Goal: Communication & Community: Participate in discussion

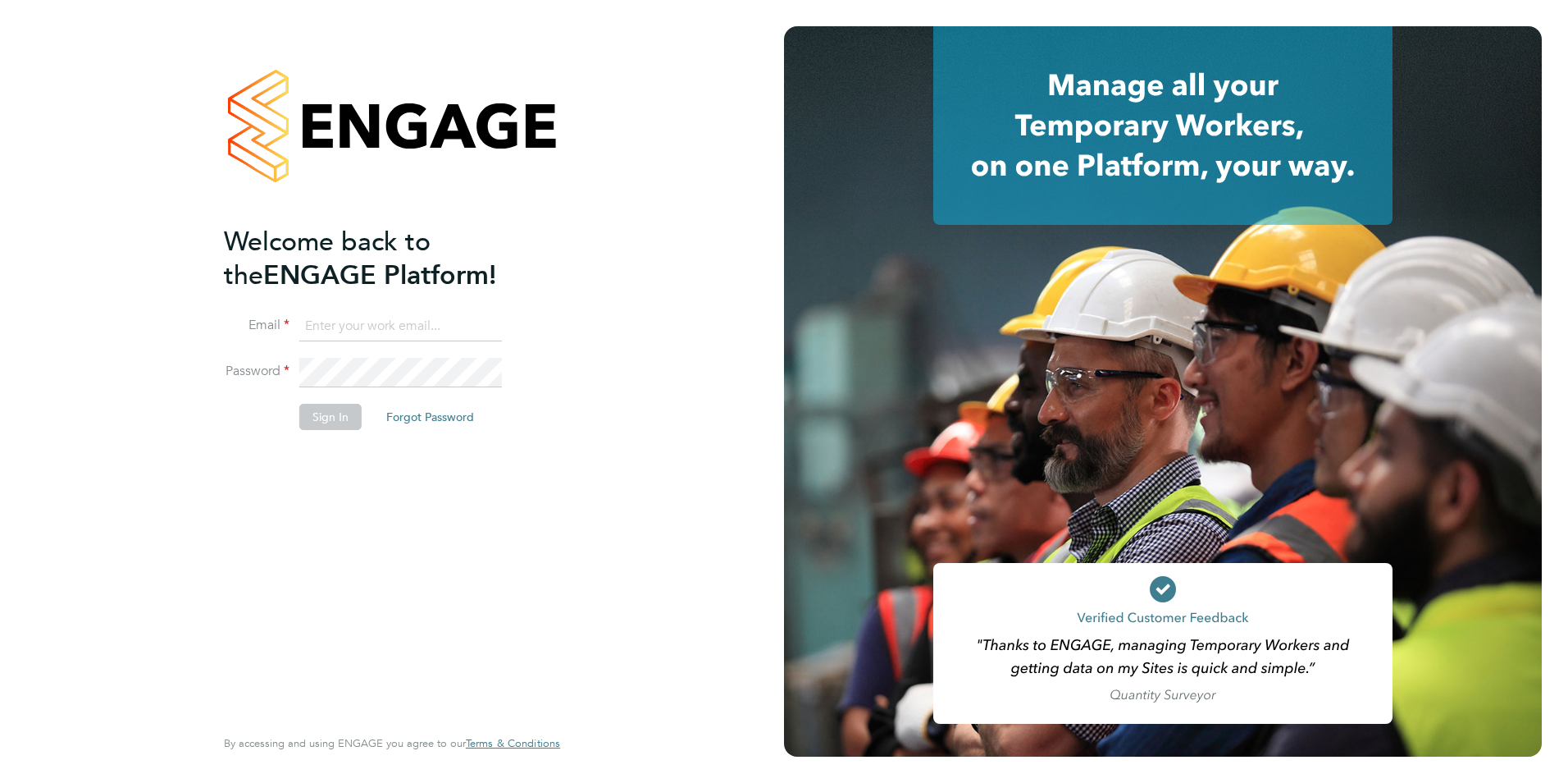
type input "croberts@skilledcareers.co.uk"
click at [308, 425] on button "Sign In" at bounding box center [330, 416] width 62 height 26
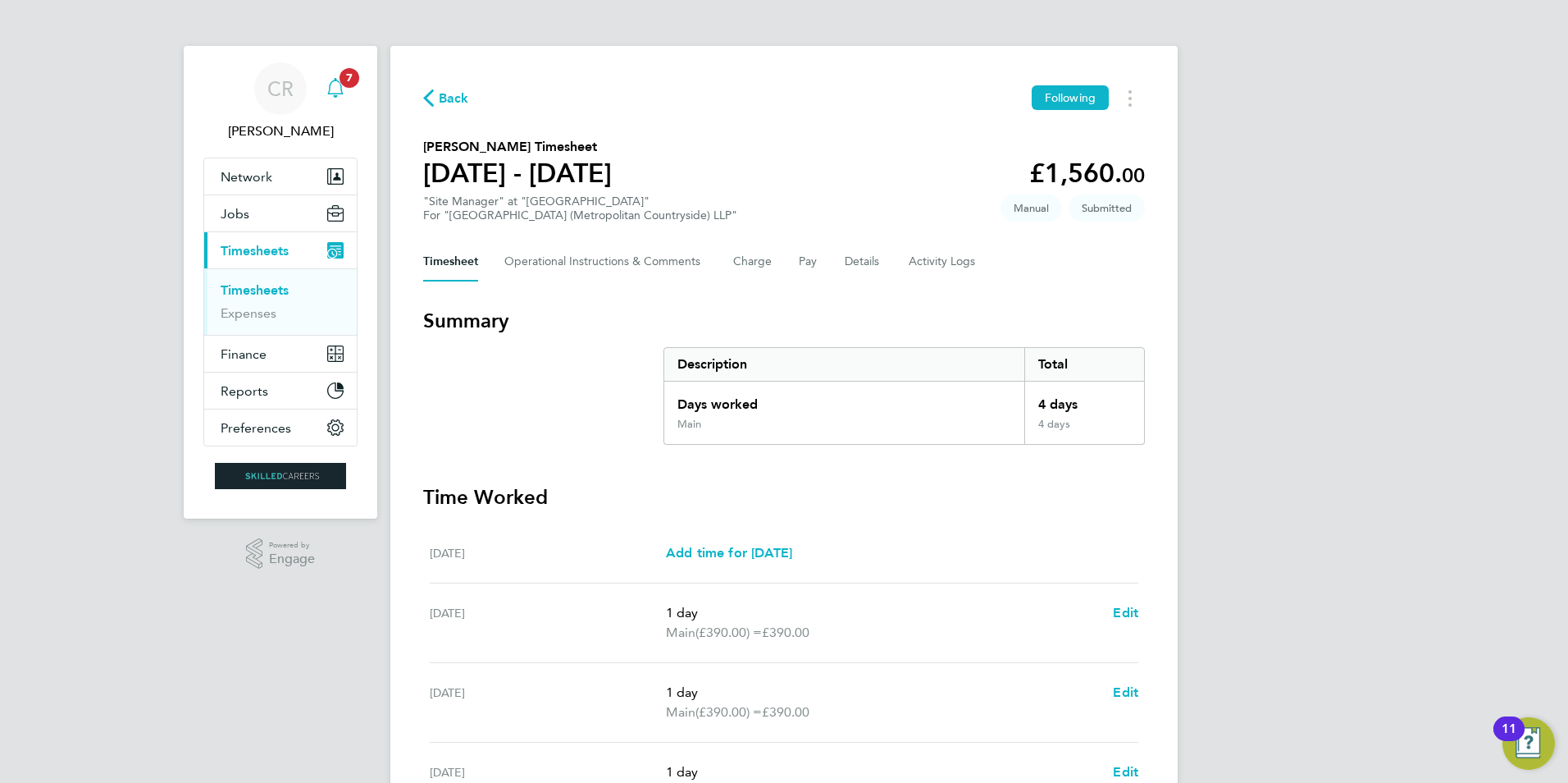
click at [334, 86] on icon "Main navigation" at bounding box center [335, 88] width 20 height 20
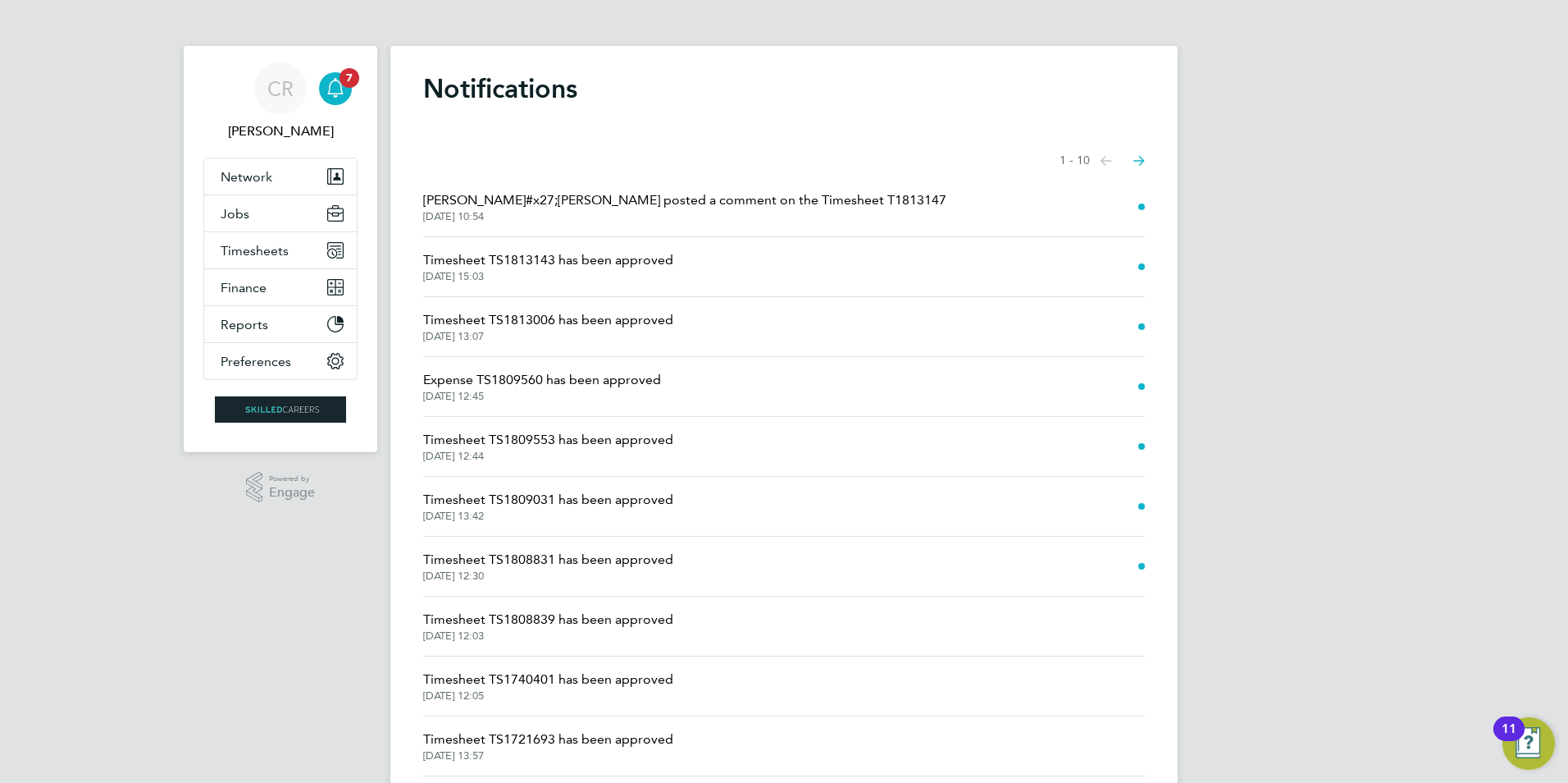
click at [568, 207] on span "[PERSON_NAME]#x27;[PERSON_NAME] posted a comment on the Timesheet T1813147" at bounding box center [685, 199] width 523 height 20
